Goal: Navigation & Orientation: Find specific page/section

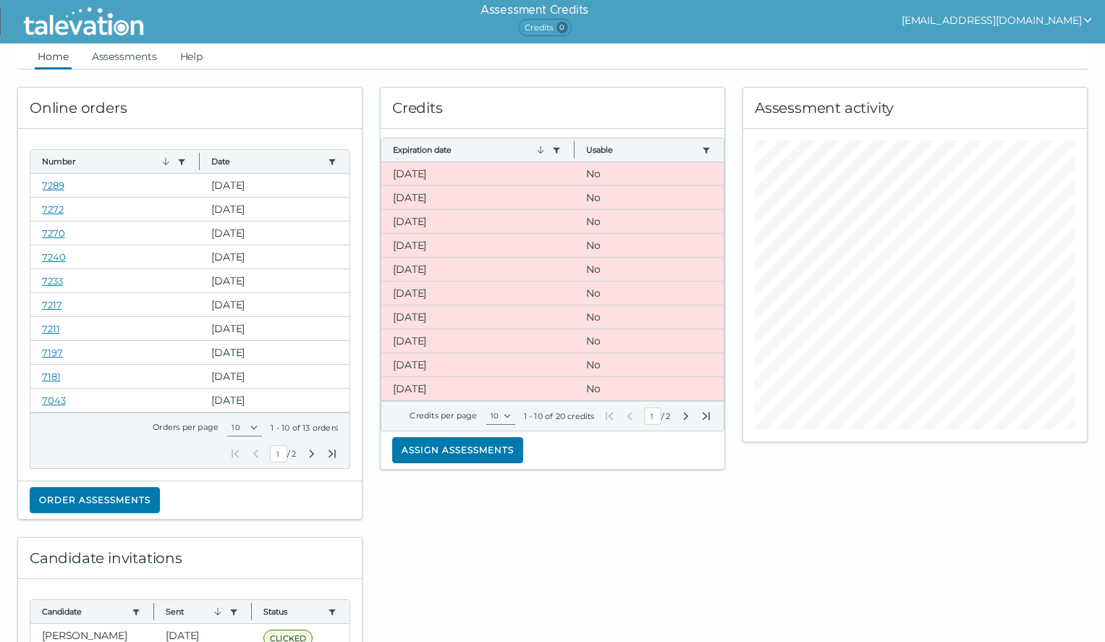
click at [135, 61] on link "Assessments" at bounding box center [124, 56] width 71 height 26
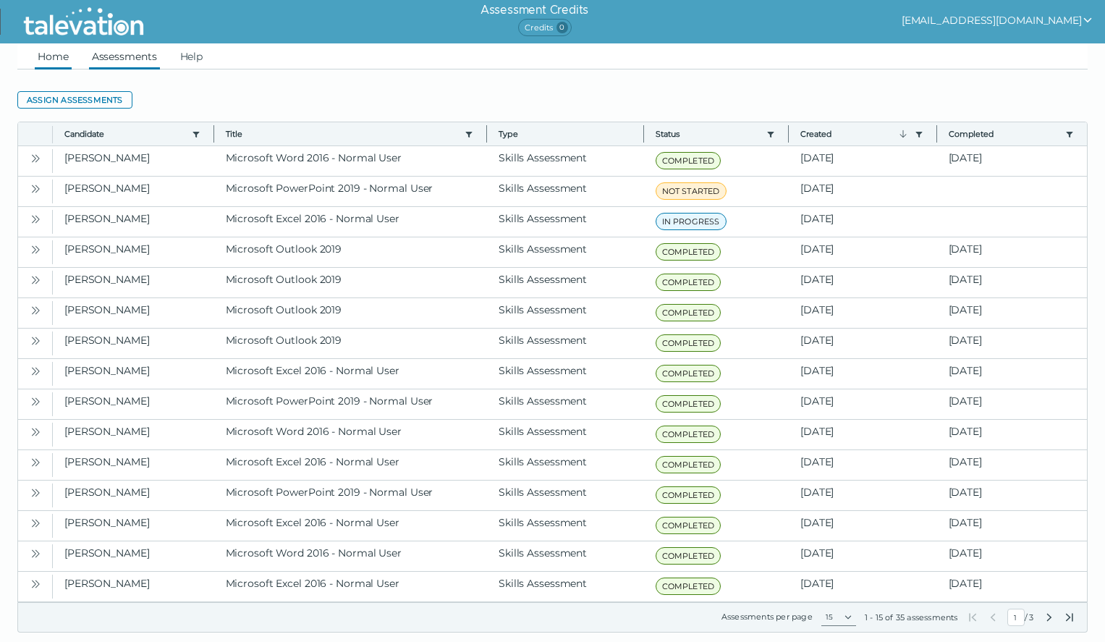
click at [49, 54] on link "Home" at bounding box center [53, 56] width 37 height 26
